Goal: Task Accomplishment & Management: Manage account settings

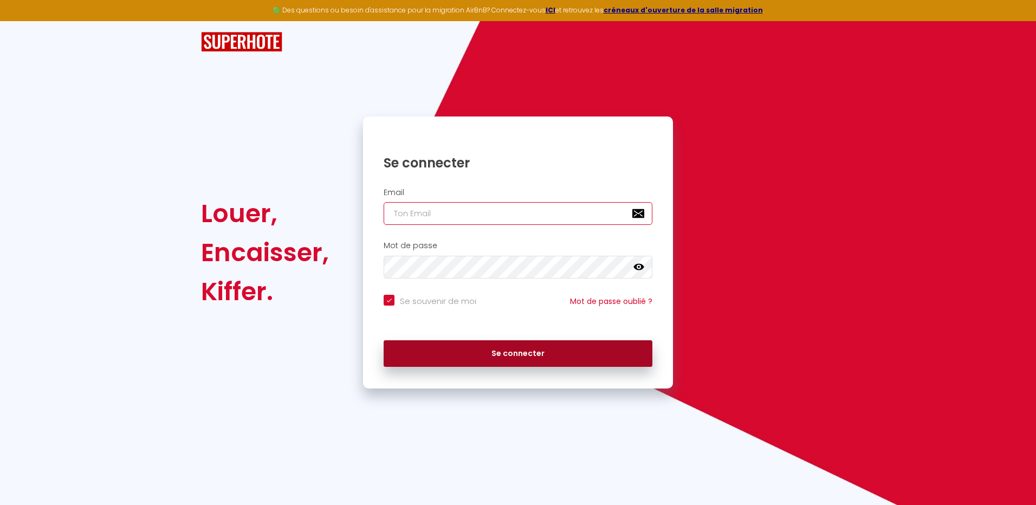
type input "[EMAIL_ADDRESS][DOMAIN_NAME]"
click at [524, 351] on button "Se connecter" at bounding box center [518, 353] width 269 height 27
checkbox input "true"
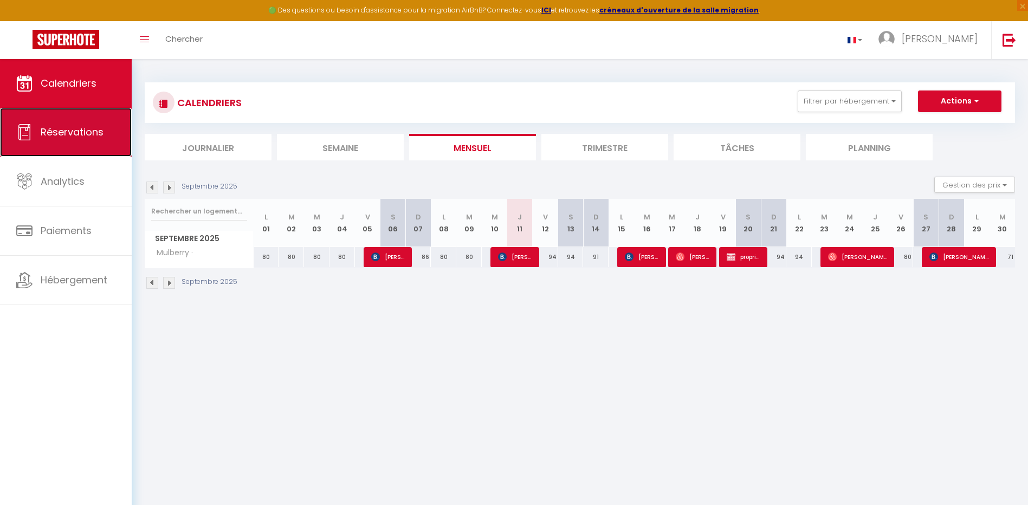
click at [72, 137] on span "Réservations" at bounding box center [72, 132] width 63 height 14
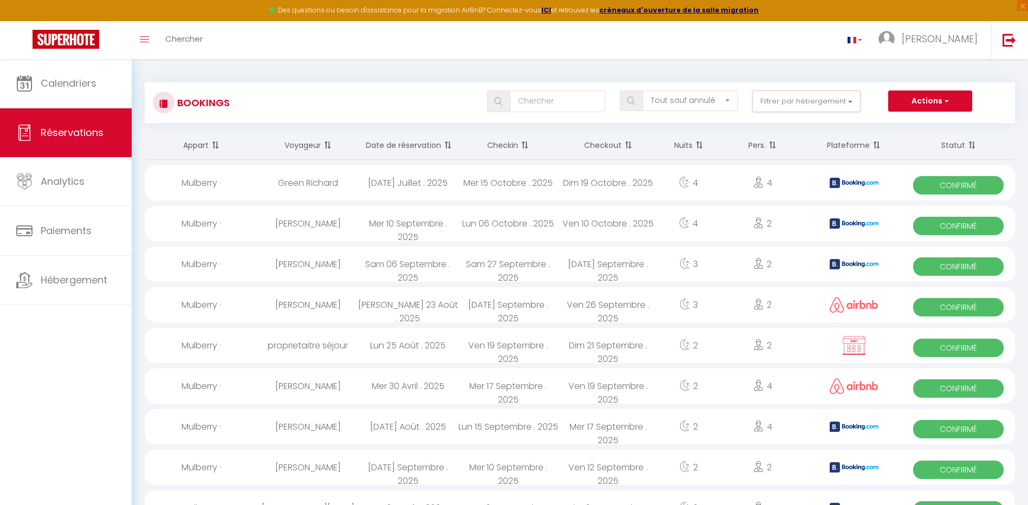
click at [394, 143] on th "Date de réservation" at bounding box center [408, 145] width 100 height 29
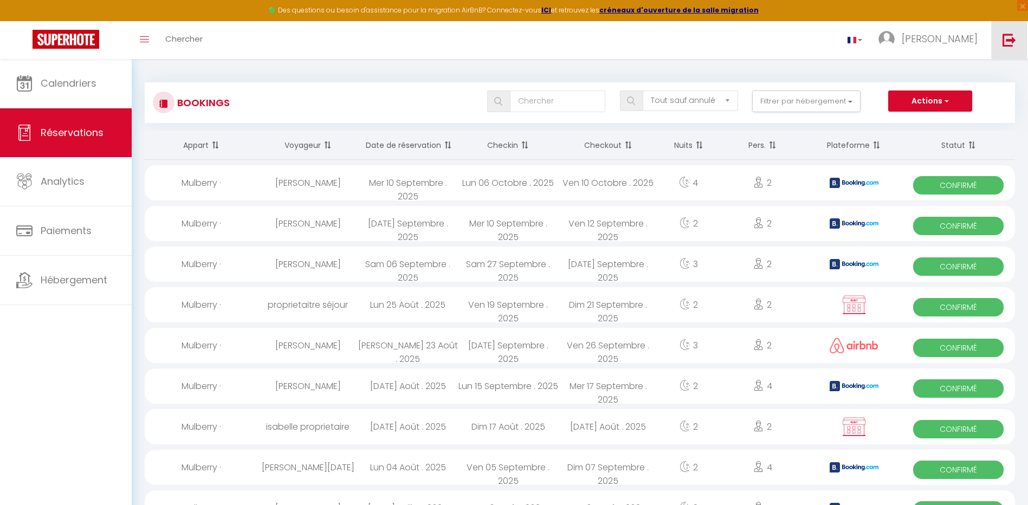
click at [1014, 44] on img at bounding box center [1010, 40] width 14 height 14
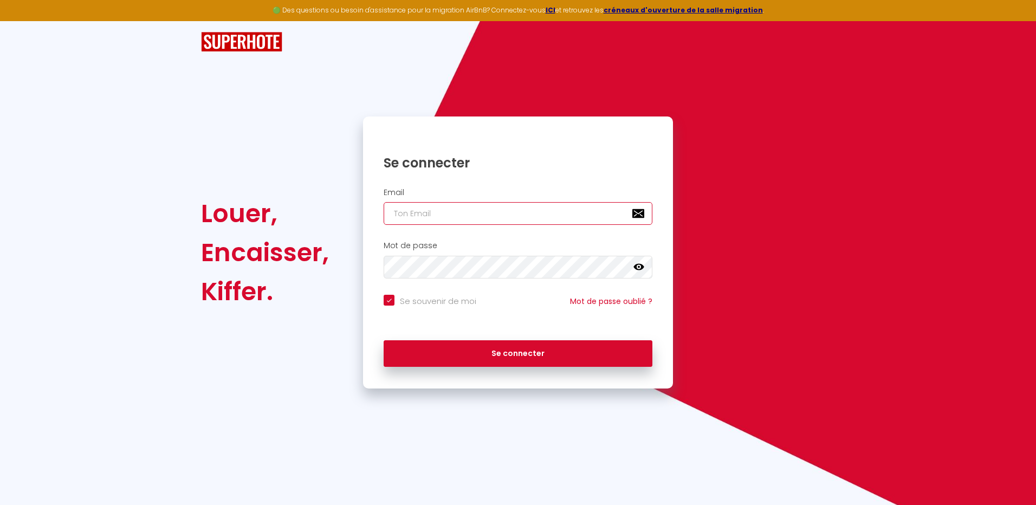
type input "[EMAIL_ADDRESS][DOMAIN_NAME]"
checkbox input "true"
